Goal: Transaction & Acquisition: Purchase product/service

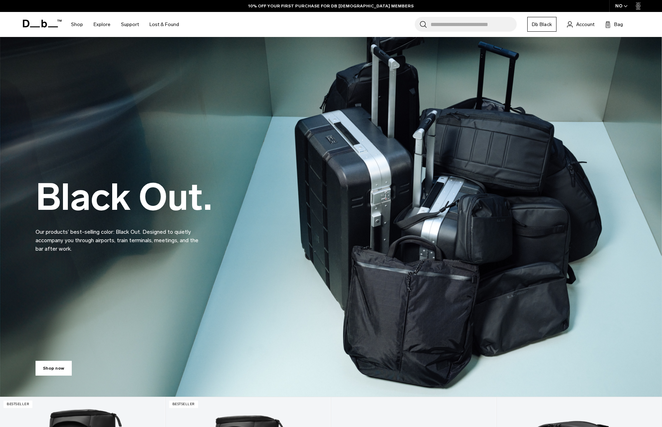
click at [538, 24] on link "Db Black" at bounding box center [541, 24] width 29 height 15
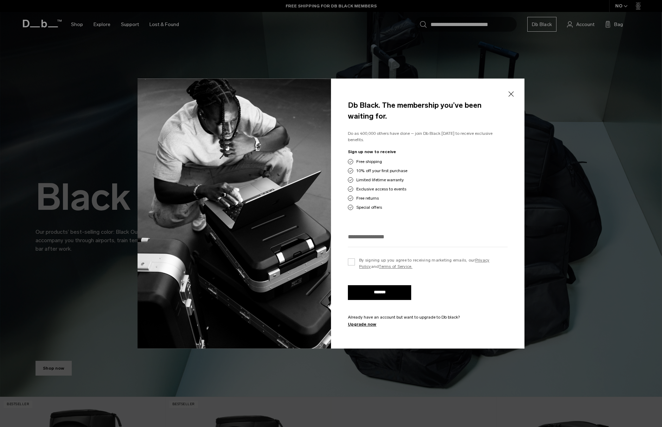
click at [513, 95] on button "Close" at bounding box center [510, 94] width 9 height 15
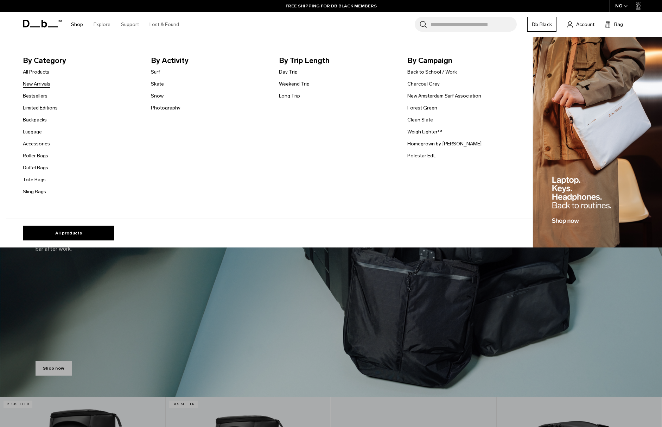
click at [37, 81] on link "New Arrivals" at bounding box center [36, 83] width 27 height 7
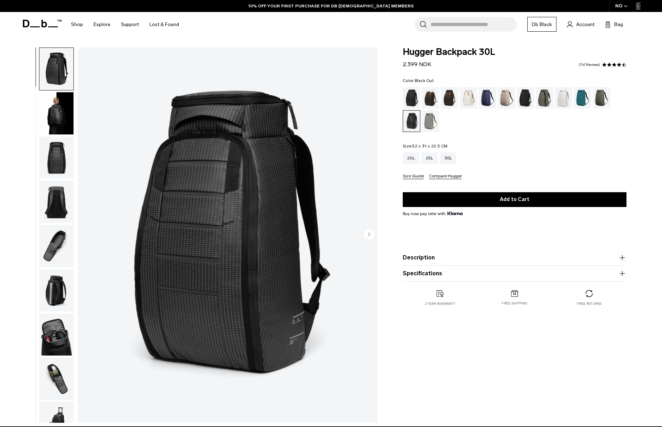
click at [409, 99] on div "Black Out" at bounding box center [412, 98] width 18 height 22
